Goal: Book appointment/travel/reservation

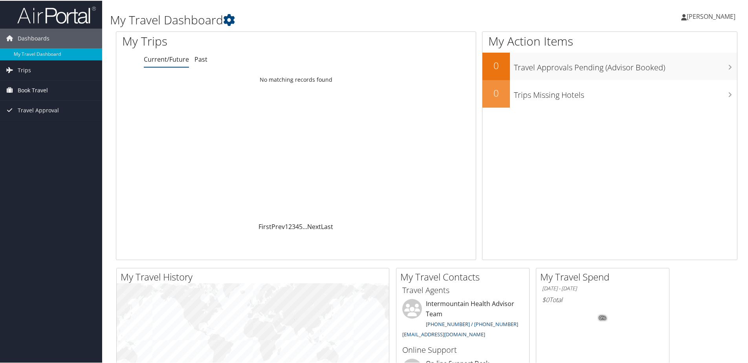
click at [46, 89] on span "Book Travel" at bounding box center [33, 90] width 30 height 20
click at [43, 129] on link "Book/Manage Online Trips" at bounding box center [51, 129] width 102 height 12
